Goal: Ask a question

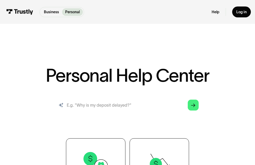
click at [132, 97] on input "search" at bounding box center [127, 105] width 151 height 17
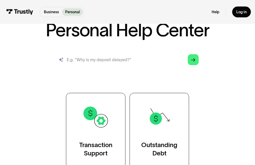
scroll to position [47, 0]
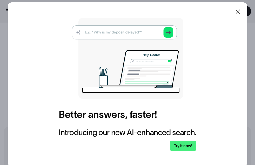
click at [241, 15] on icon at bounding box center [238, 12] width 6 height 6
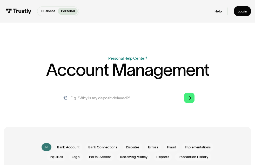
click at [138, 100] on input "search" at bounding box center [128, 98] width 142 height 16
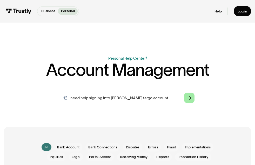
type input "need help signing into wells fargo account"
click at [191, 100] on icon "Arrow Right" at bounding box center [190, 98] width 4 height 4
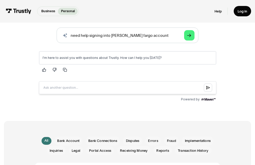
scroll to position [64, 0]
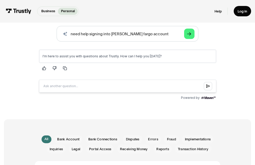
click at [83, 86] on input "Question box" at bounding box center [128, 86] width 178 height 13
type input "agent"
click at [209, 87] on icon "Submit question" at bounding box center [208, 86] width 4 height 4
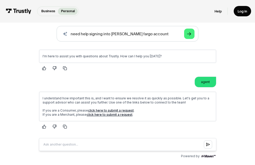
click at [112, 111] on link "click here to submit a request" at bounding box center [111, 111] width 46 height 4
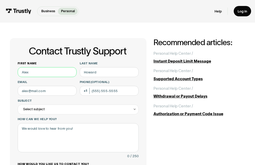
drag, startPoint x: 37, startPoint y: 79, endPoint x: 23, endPoint y: 79, distance: 14.6
click at [22, 77] on input "First name" at bounding box center [47, 72] width 59 height 10
type input "Jean"
type input "Brown"
click at [56, 96] on input "Email" at bounding box center [47, 91] width 59 height 10
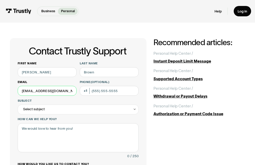
type input "jdb4593@aol.com"
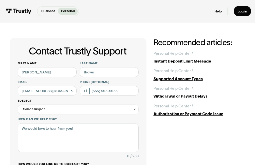
click at [136, 112] on icon "Contact Trustly Support" at bounding box center [135, 110] width 4 height 4
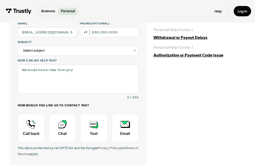
scroll to position [63, 0]
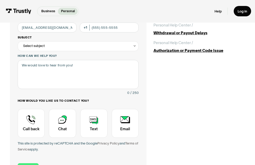
click at [135, 48] on icon "Contact Trustly Support" at bounding box center [135, 46] width 4 height 4
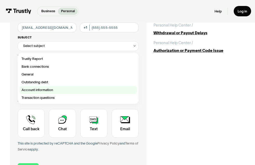
click at [47, 94] on div "Contact Trustly Support" at bounding box center [78, 90] width 117 height 8
type input "**********"
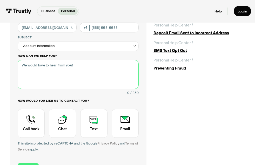
click at [73, 82] on textarea "How can we help you?" at bounding box center [78, 74] width 121 height 29
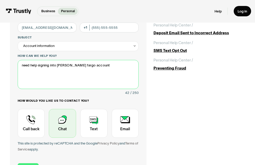
type textarea "need help signing into wells fargo account"
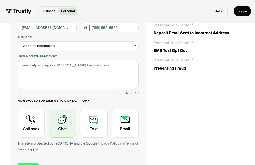
click at [60, 138] on div "Contact Trustly Support" at bounding box center [62, 123] width 27 height 29
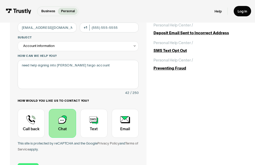
click at [60, 138] on div "Contact Trustly Support" at bounding box center [62, 123] width 27 height 29
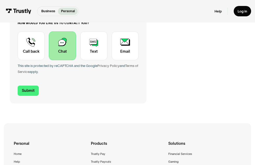
scroll to position [150, 0]
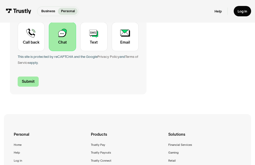
click at [20, 87] on input "Submit" at bounding box center [28, 82] width 21 height 10
